Goal: Information Seeking & Learning: Learn about a topic

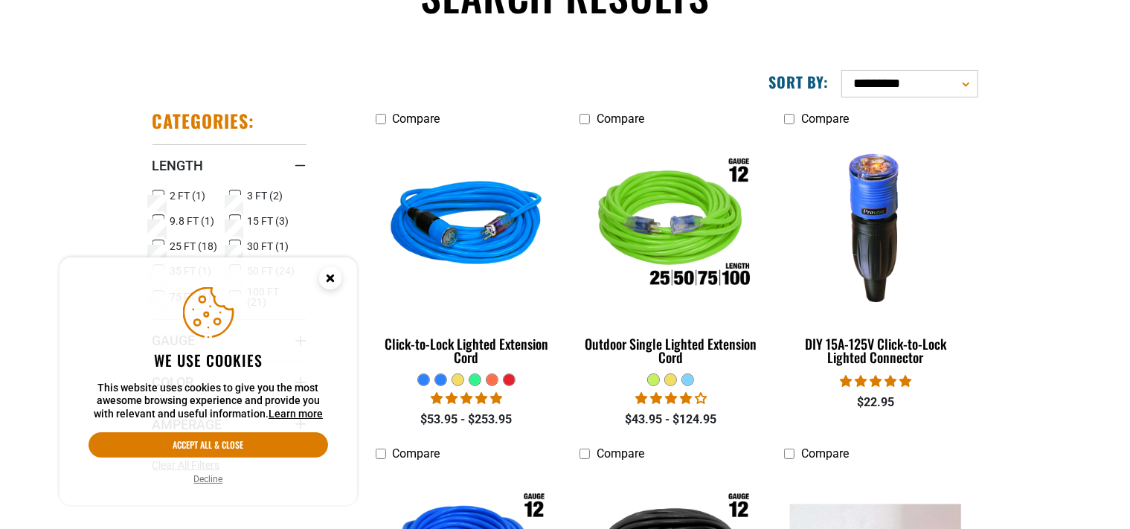
scroll to position [235, 0]
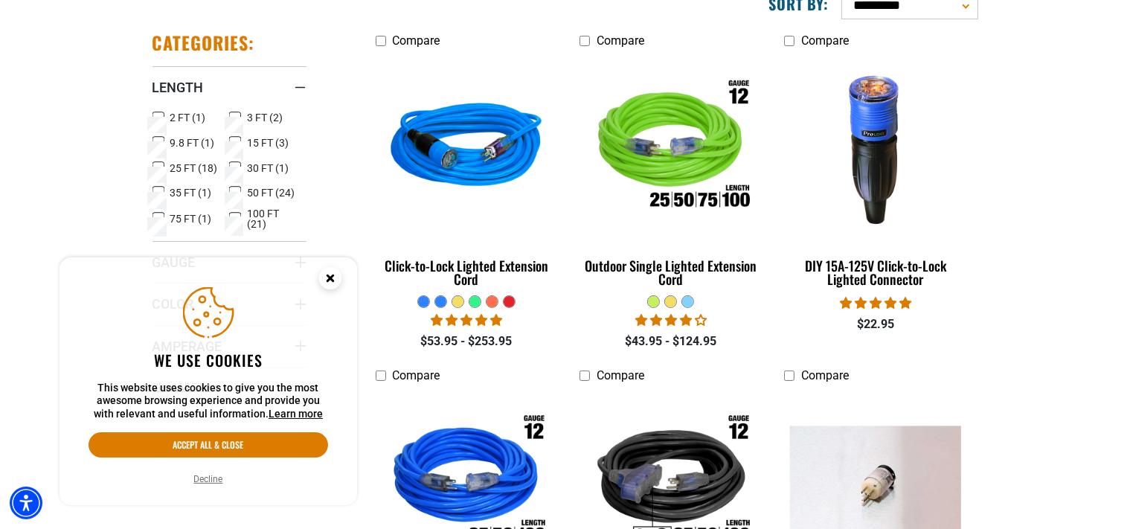
click at [332, 273] on circle "Cookie Consent" at bounding box center [330, 278] width 22 height 22
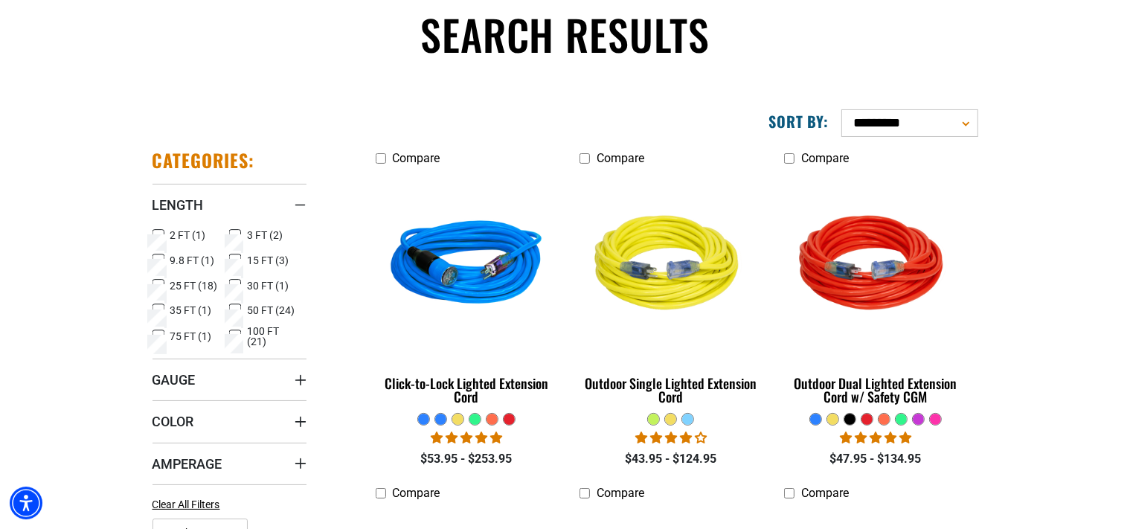
scroll to position [235, 0]
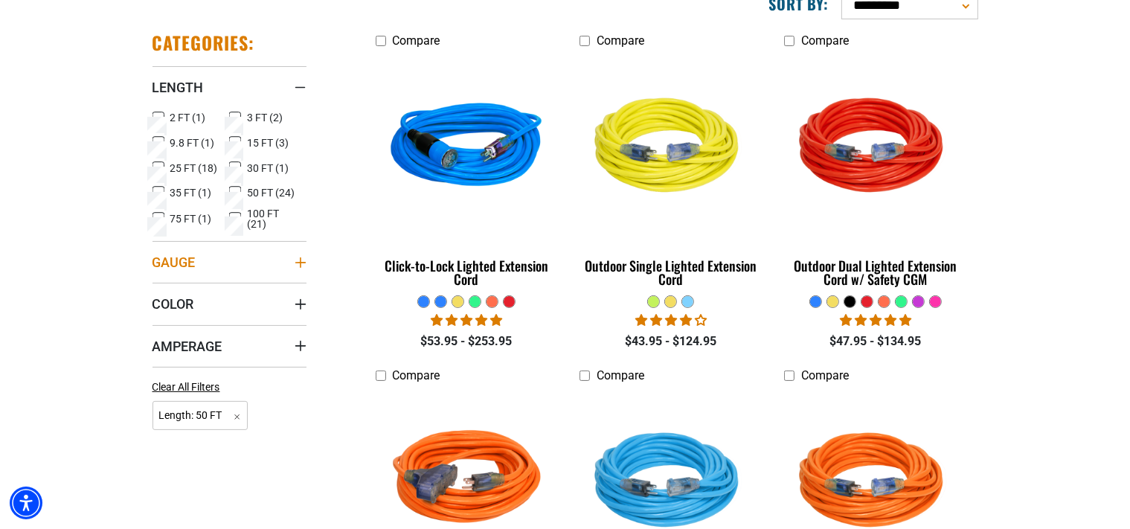
click at [290, 257] on summary "Gauge" at bounding box center [229, 262] width 154 height 42
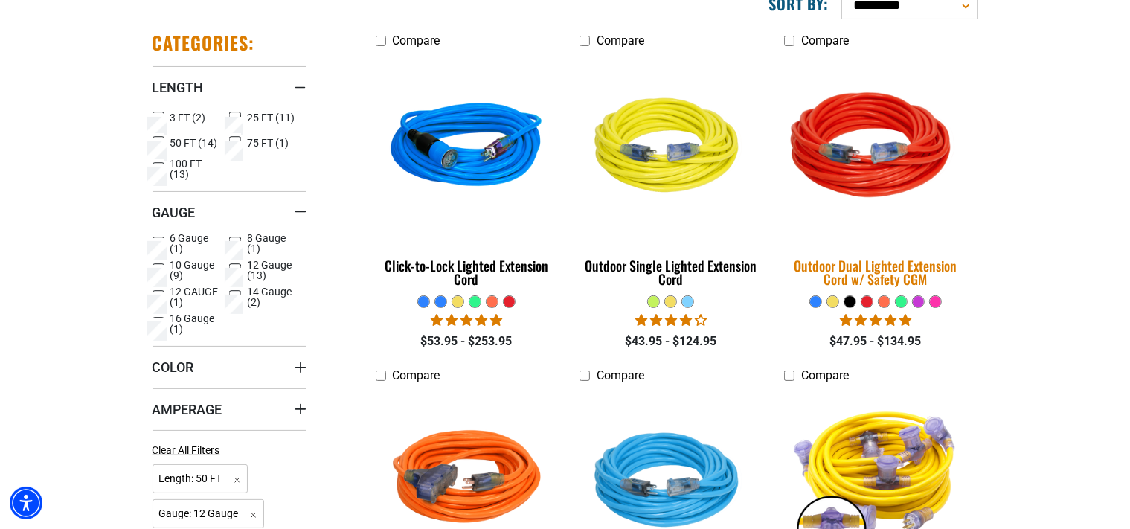
click at [871, 151] on img at bounding box center [875, 148] width 208 height 190
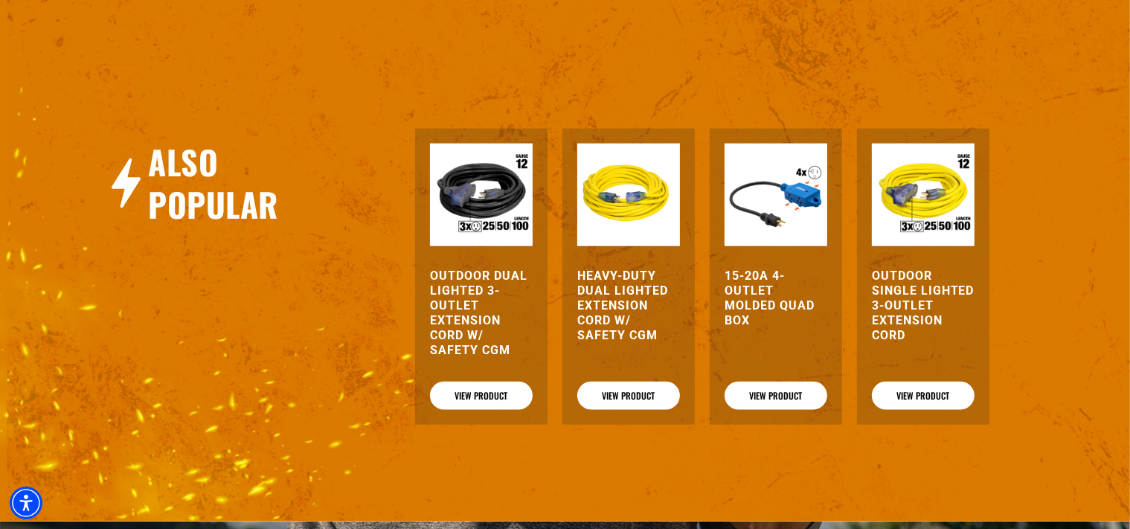
scroll to position [1806, 0]
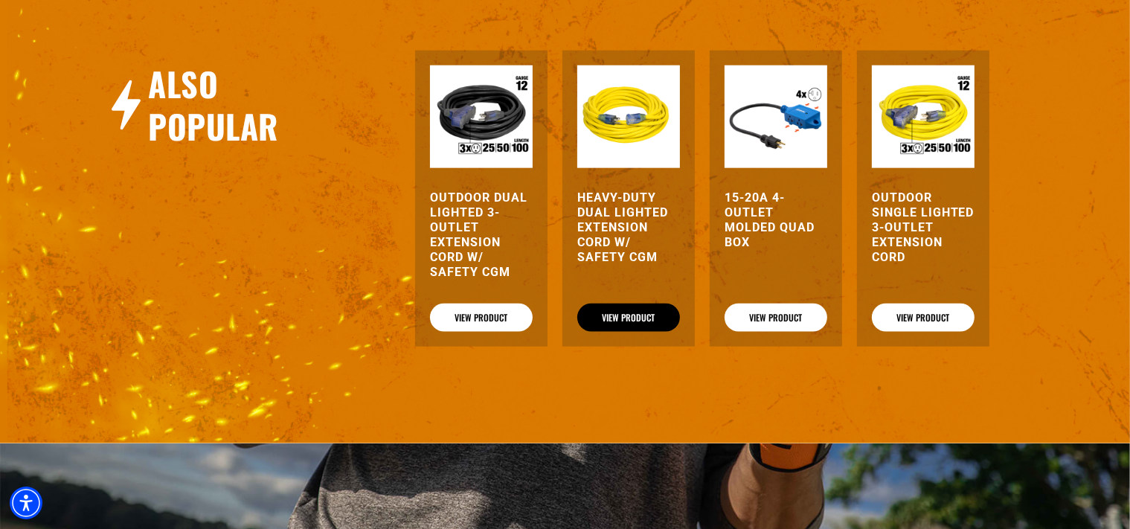
click at [629, 332] on link "View Product" at bounding box center [628, 317] width 103 height 28
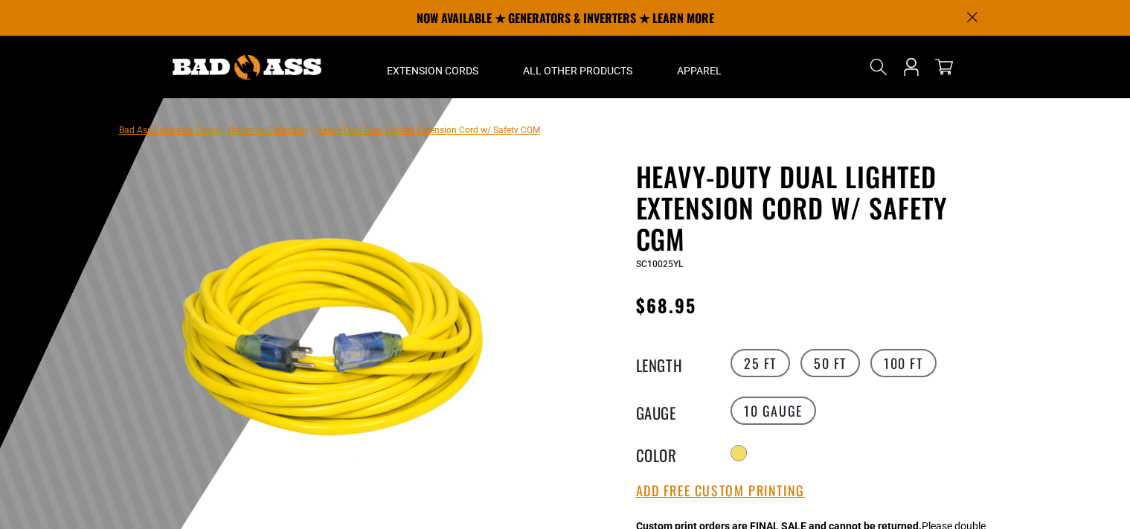
click at [826, 359] on label "50 FT" at bounding box center [829, 363] width 59 height 28
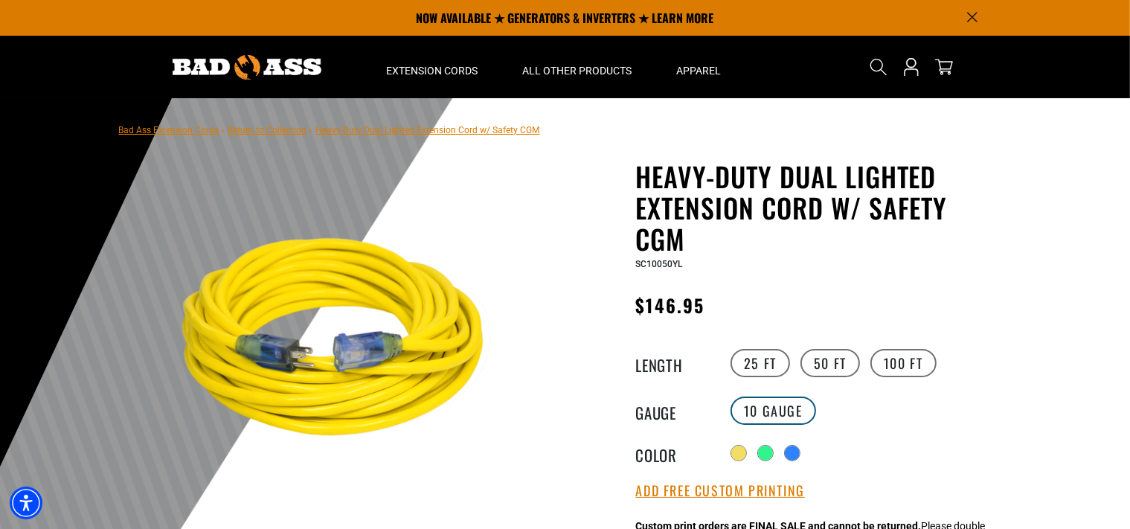
click at [750, 408] on label "10 Gauge" at bounding box center [773, 410] width 86 height 28
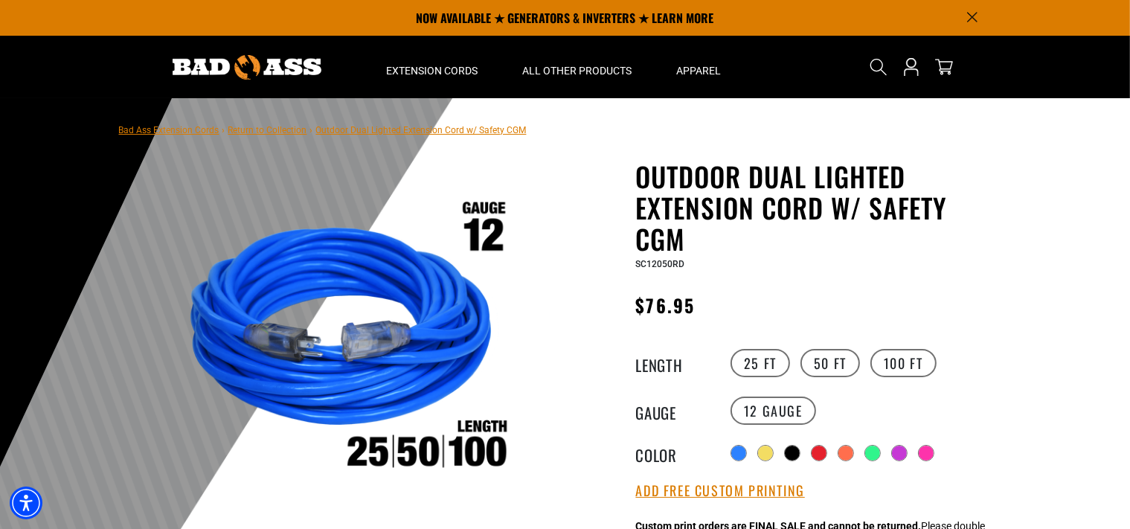
click at [170, 132] on link "Bad Ass Extension Cords" at bounding box center [169, 130] width 100 height 10
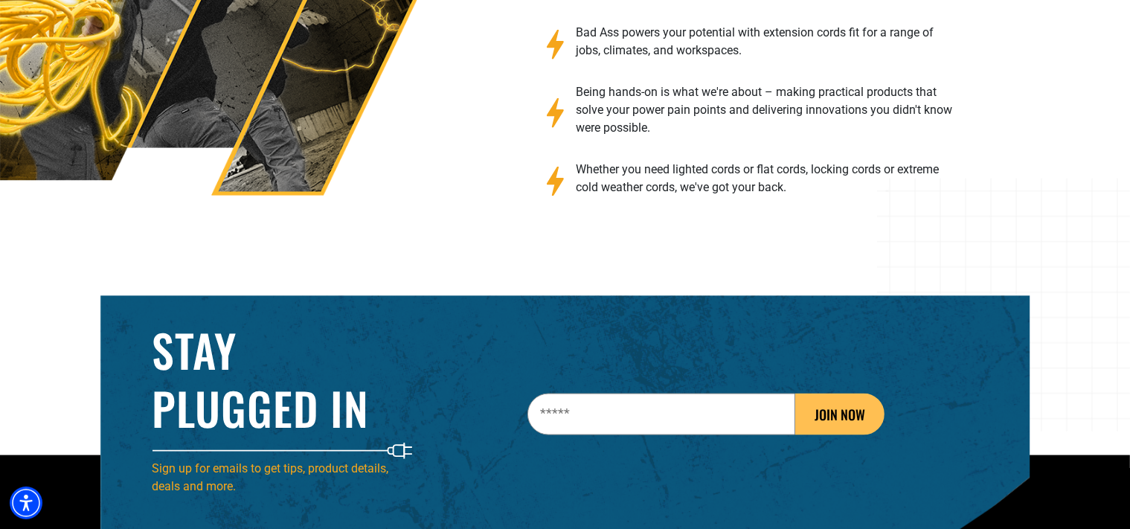
scroll to position [2198, 0]
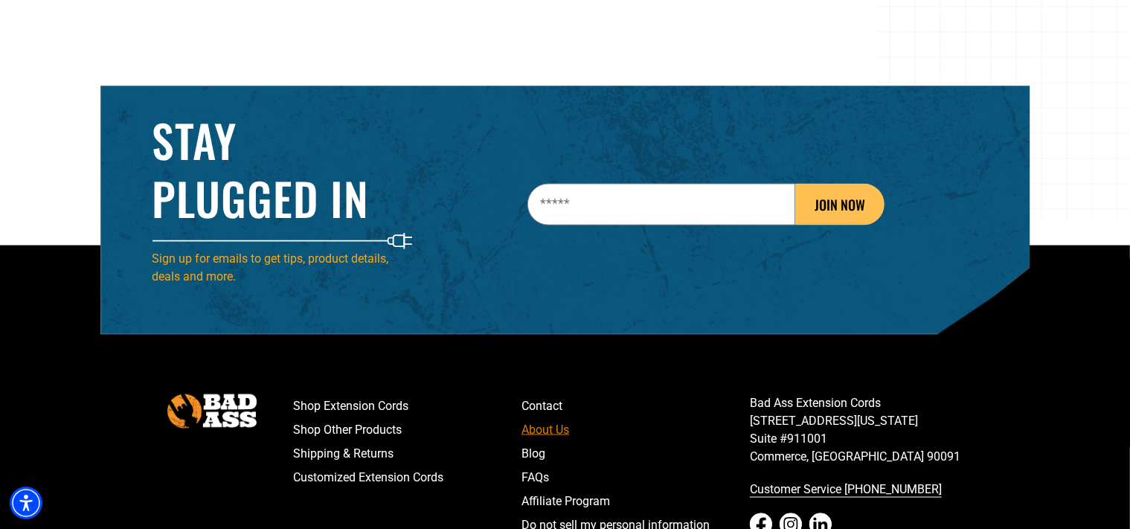
click at [541, 436] on link "About Us" at bounding box center [635, 430] width 228 height 24
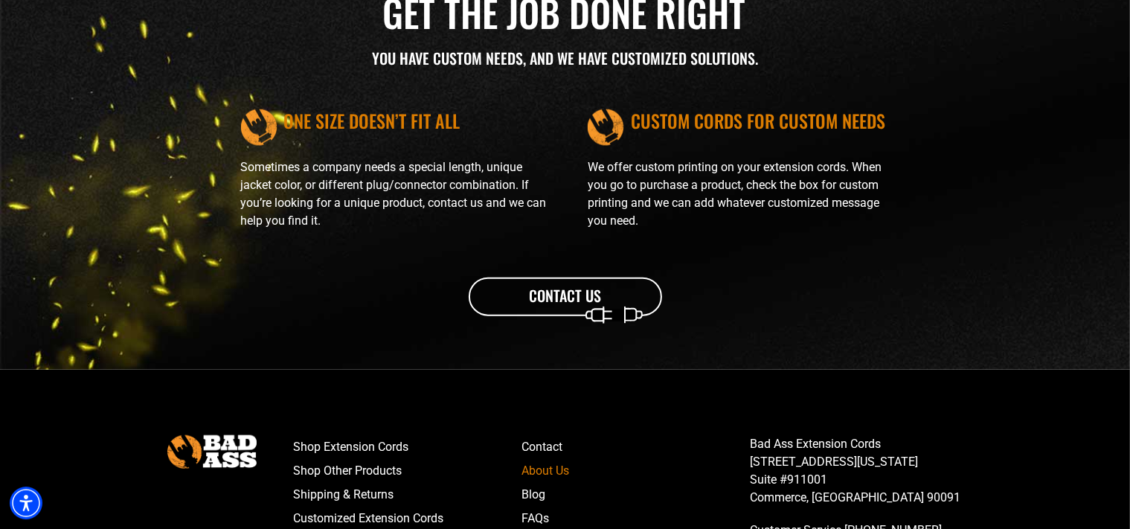
scroll to position [1871, 0]
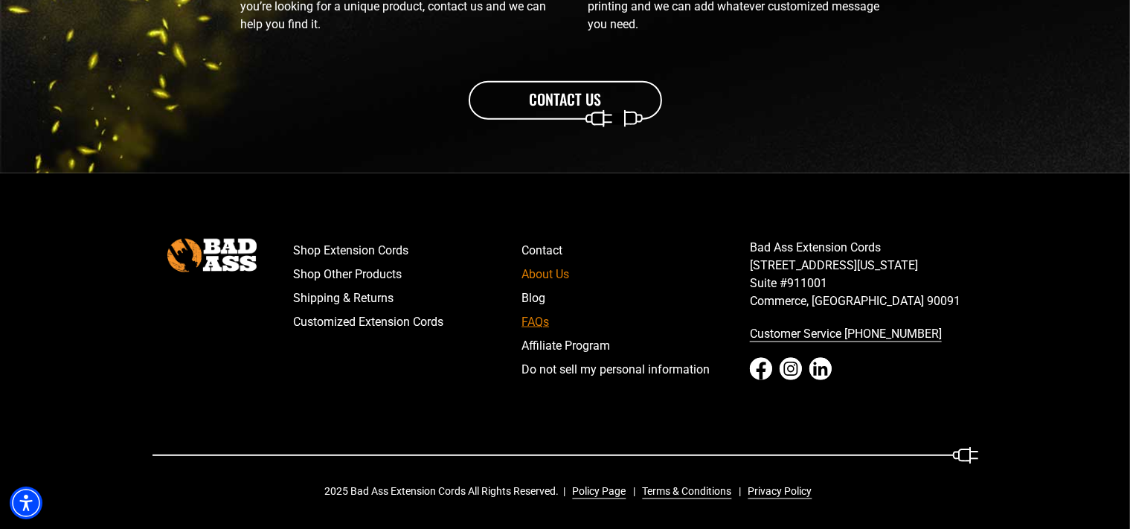
click at [536, 322] on link "FAQs" at bounding box center [635, 322] width 228 height 24
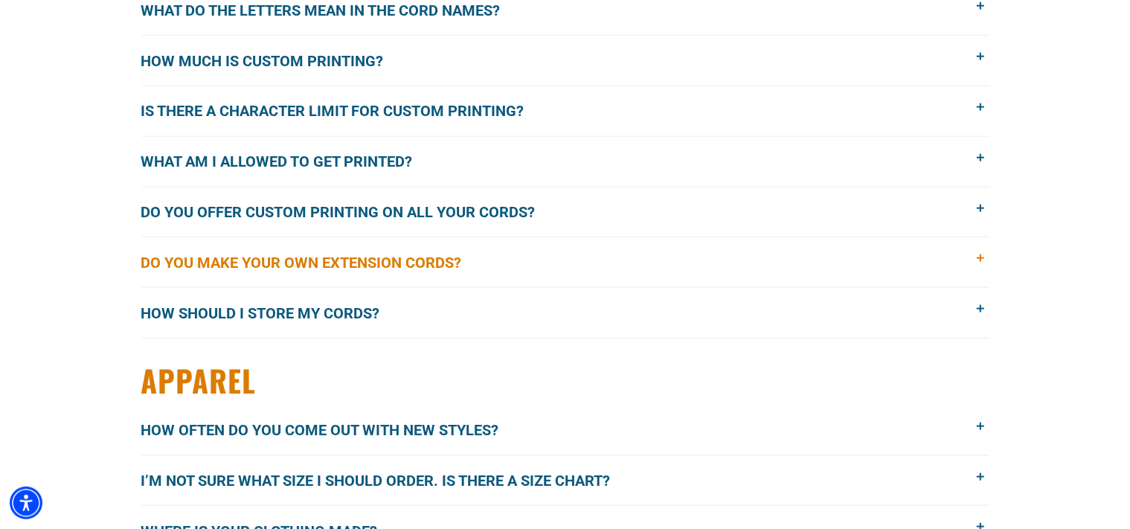
scroll to position [1884, 0]
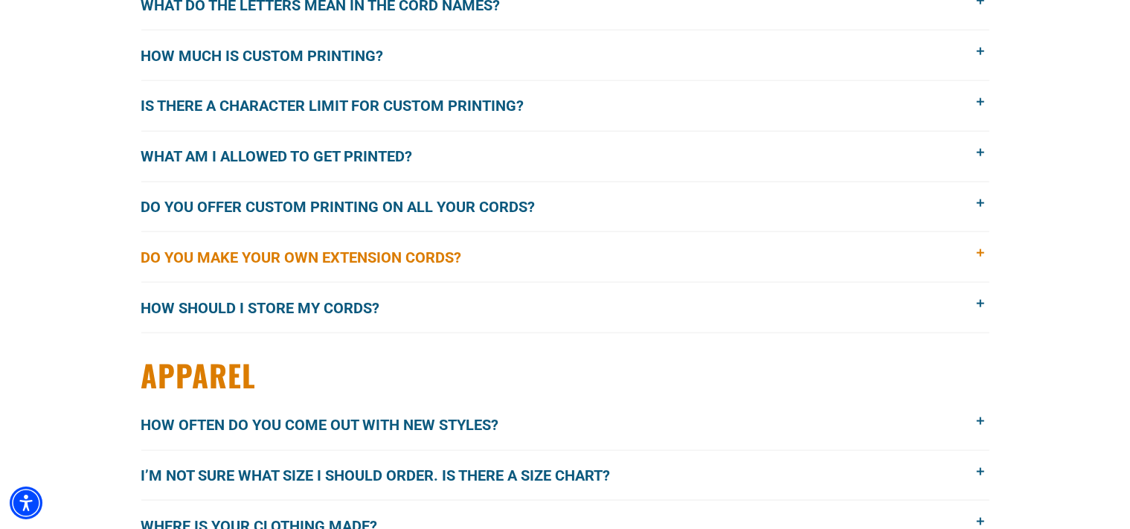
click at [465, 246] on span "Do you make your own extension cords?" at bounding box center [312, 257] width 343 height 22
